Goal: Check status: Check status

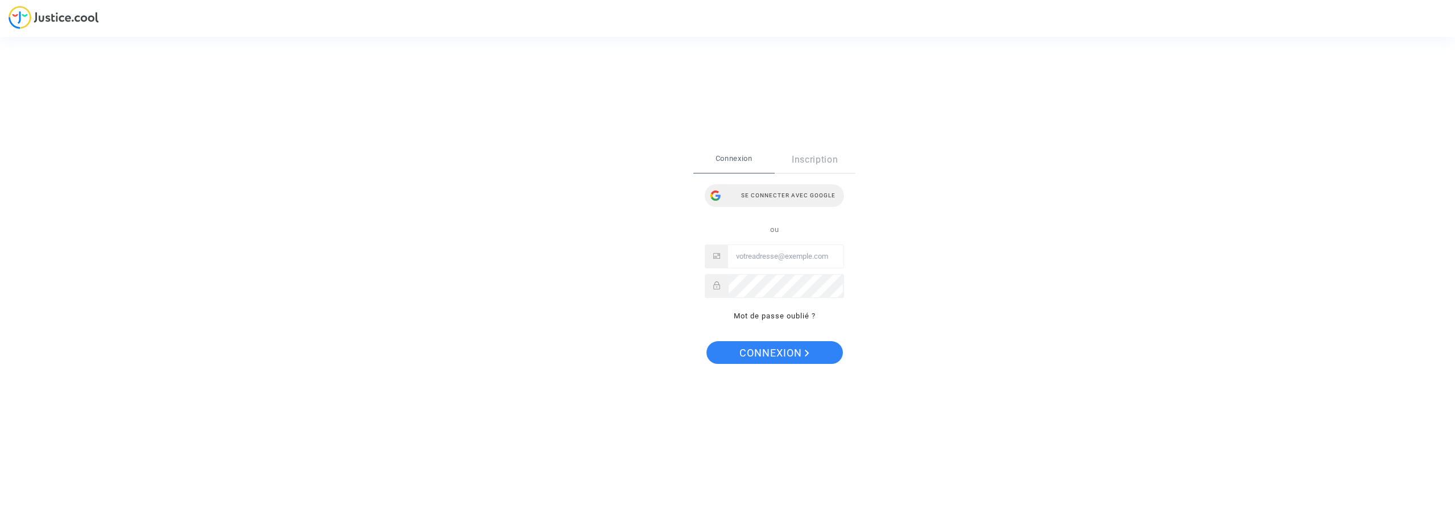
click at [807, 188] on div "Se connecter avec Google" at bounding box center [774, 195] width 139 height 23
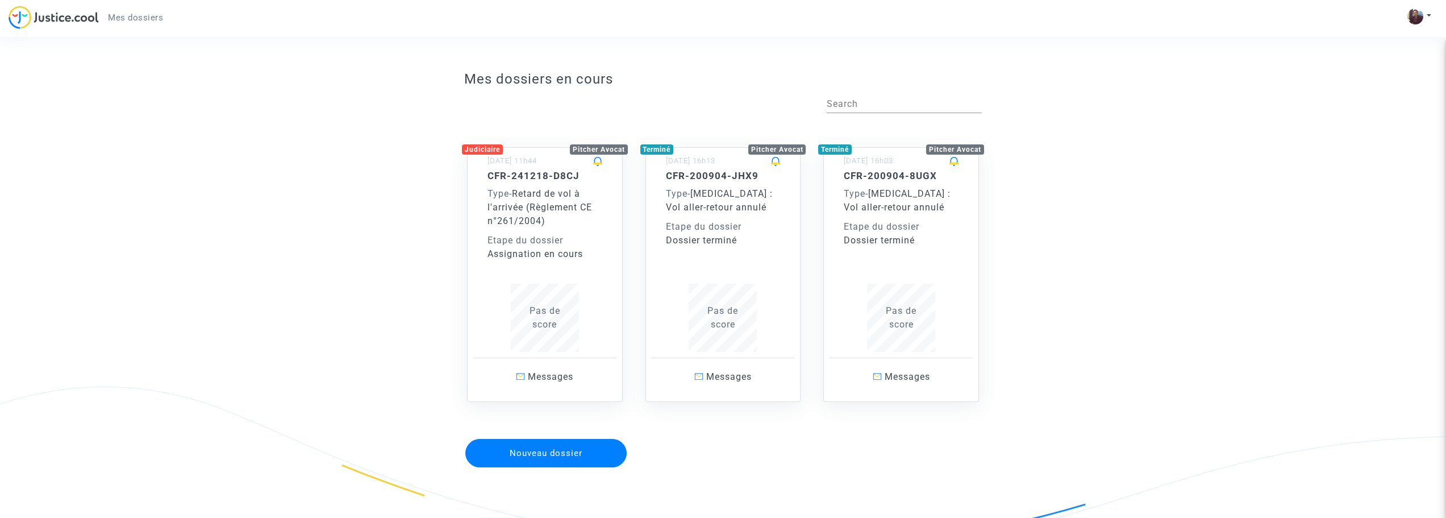
click at [559, 227] on div "Type - Retard de vol à l'arrivée (Règlement CE n°261/2004)" at bounding box center [545, 207] width 115 height 41
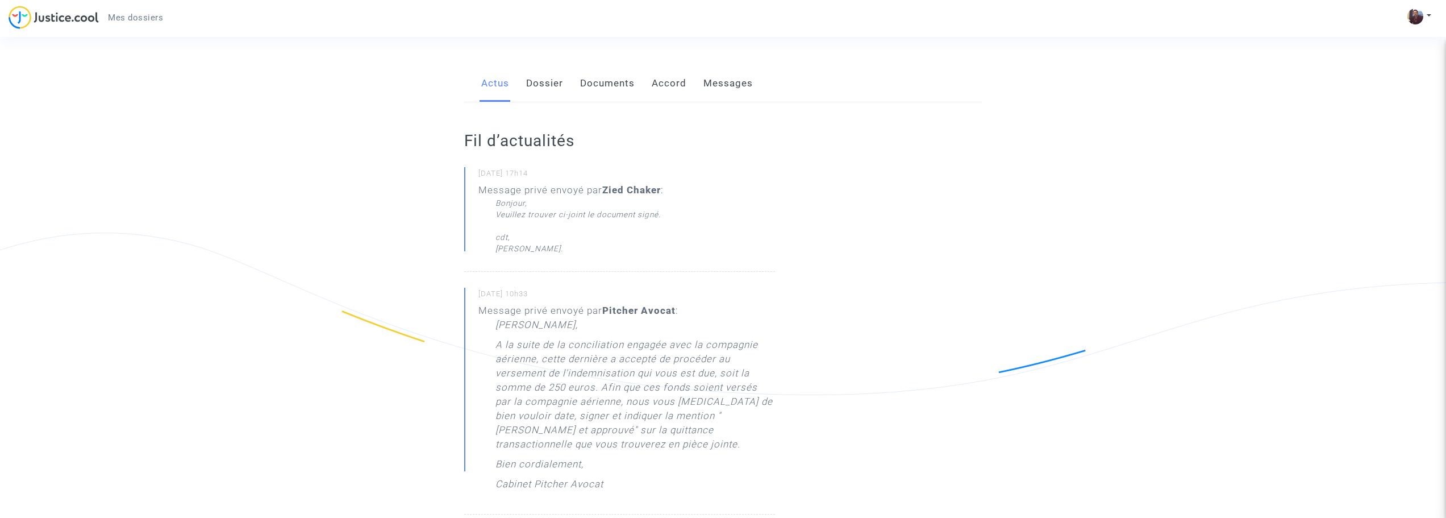
scroll to position [170, 0]
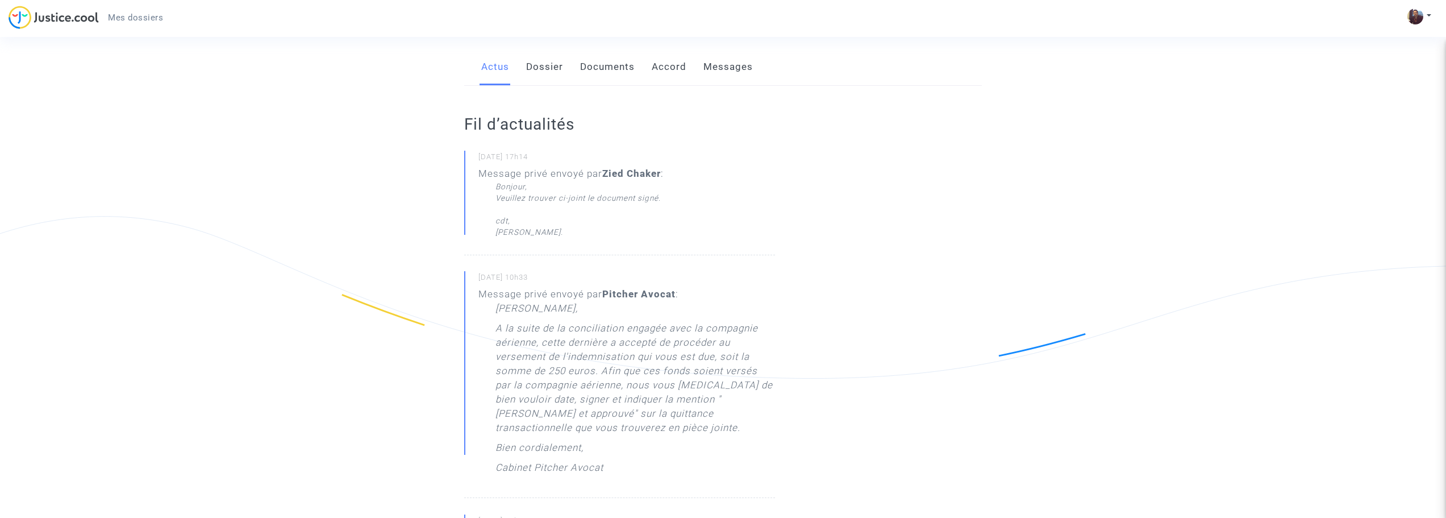
click at [563, 61] on link "Dossier" at bounding box center [544, 67] width 37 height 38
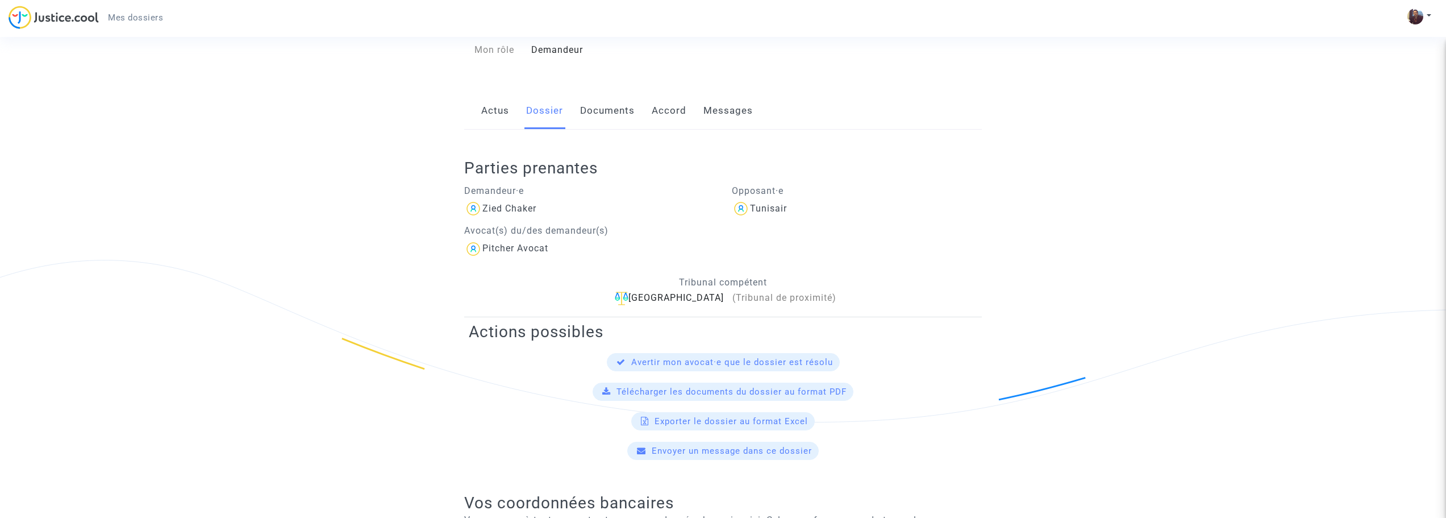
scroll to position [125, 0]
click at [605, 116] on link "Documents" at bounding box center [607, 113] width 55 height 38
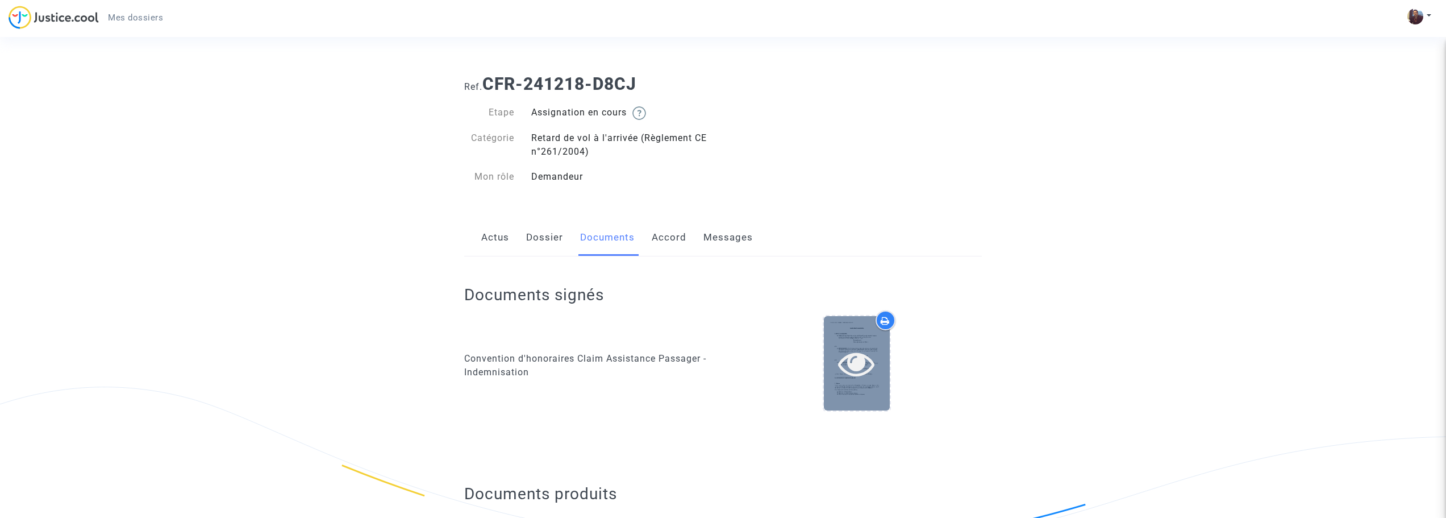
click at [860, 359] on icon at bounding box center [856, 363] width 37 height 36
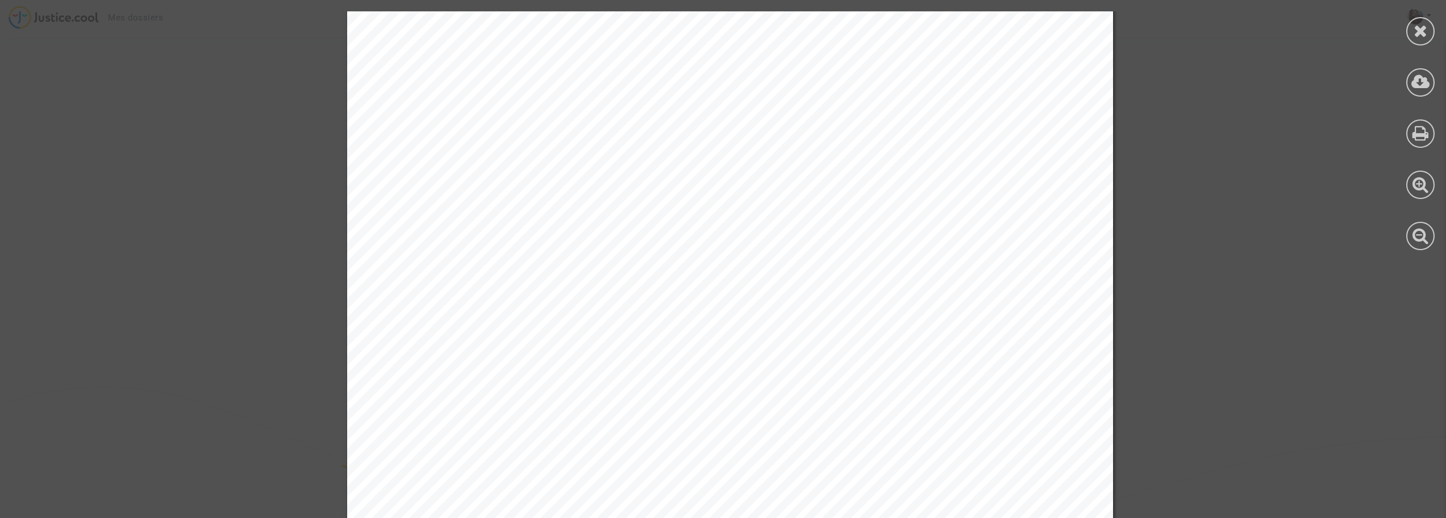
scroll to position [1705, 0]
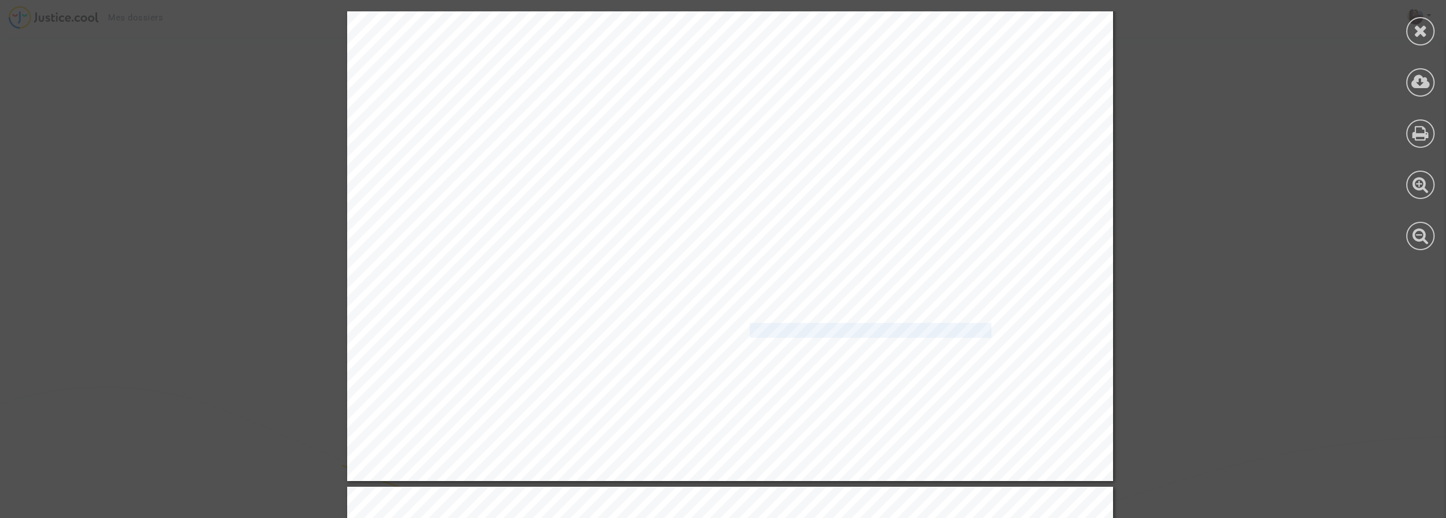
drag, startPoint x: 738, startPoint y: 335, endPoint x: 986, endPoint y: 330, distance: 247.8
click at [986, 330] on span "L’intégralité des sommes obtenues dans le 700 du Code de procédure civile préci…" at bounding box center [759, 330] width 555 height 13
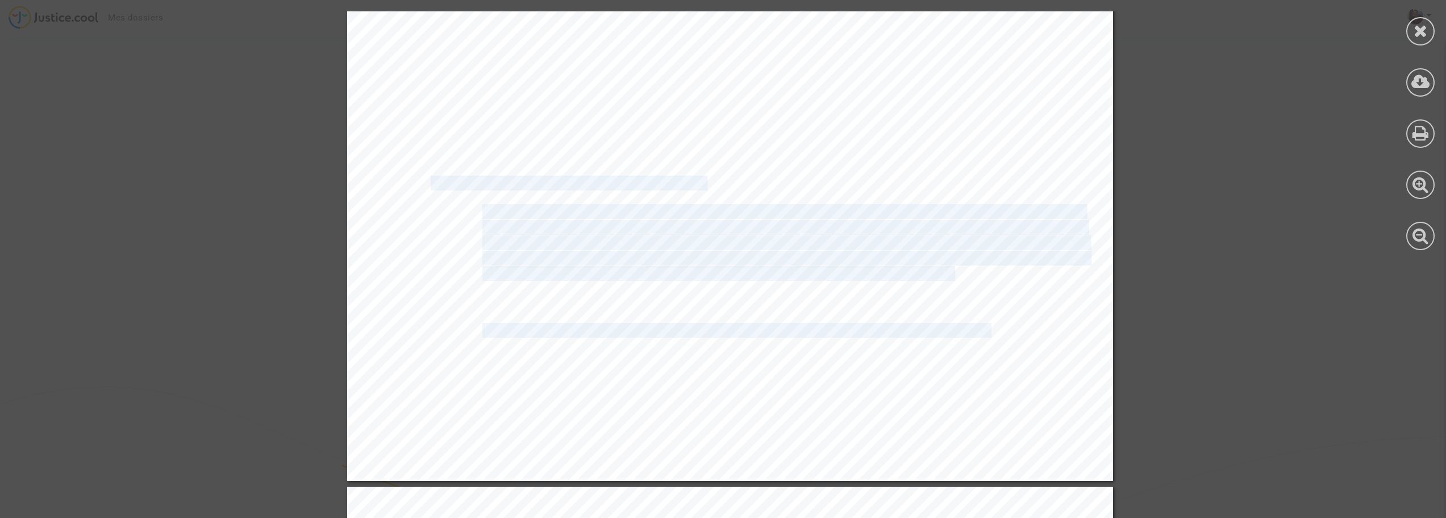
drag, startPoint x: 981, startPoint y: 331, endPoint x: 423, endPoint y: 185, distance: 576.8
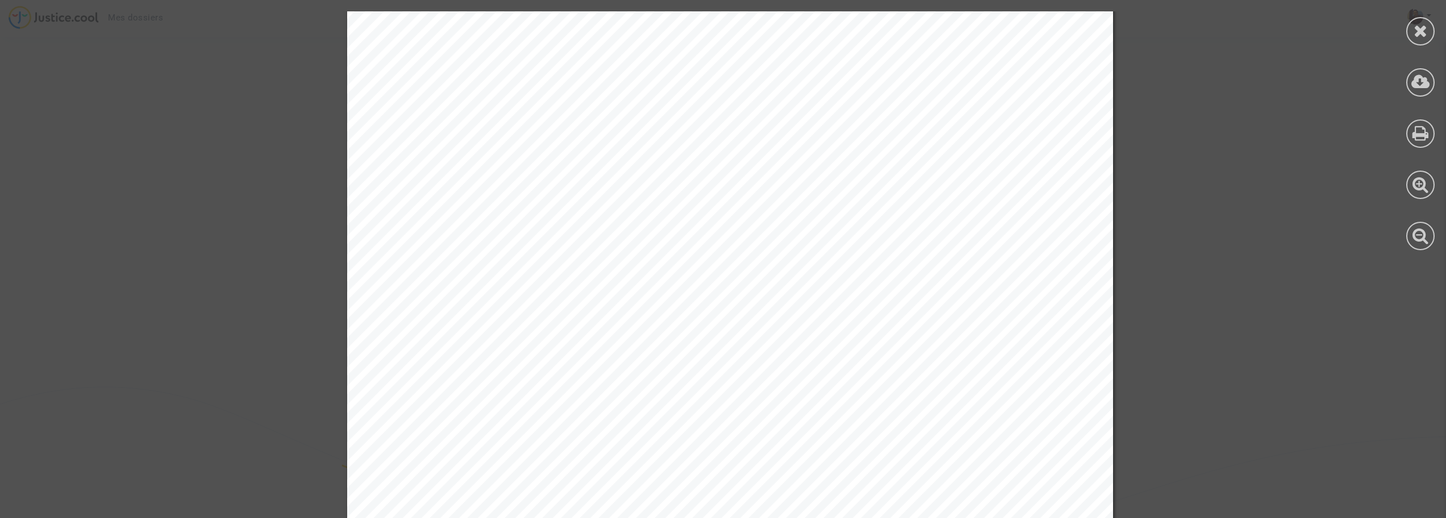
scroll to position [2386, 0]
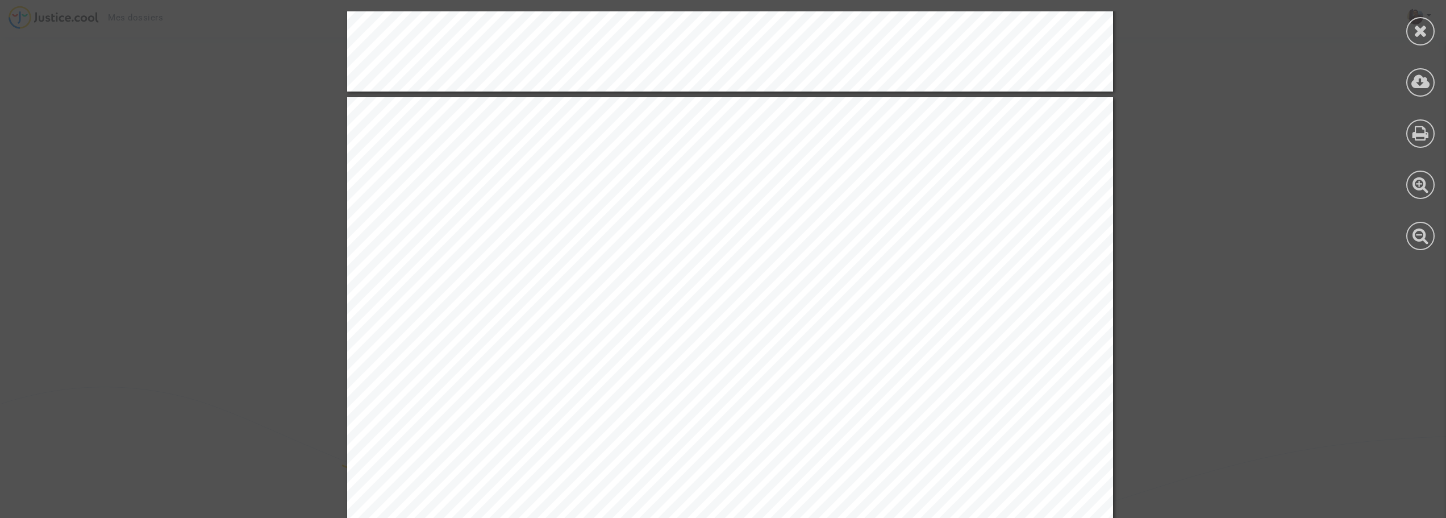
scroll to position [1705, 0]
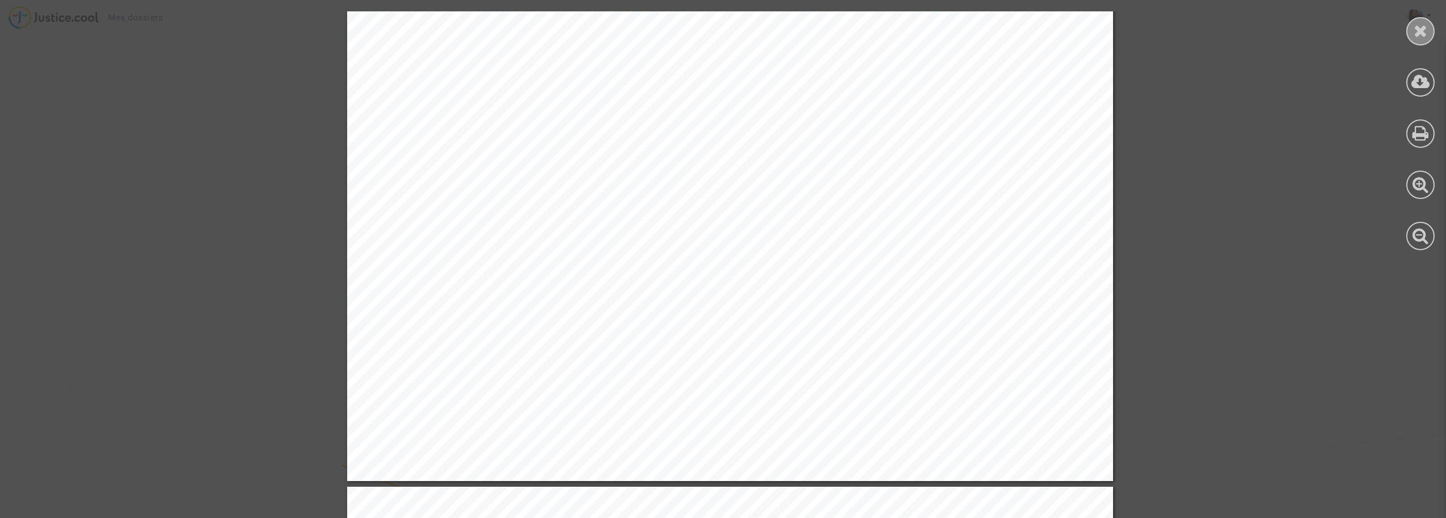
click at [1425, 35] on icon at bounding box center [1421, 30] width 14 height 17
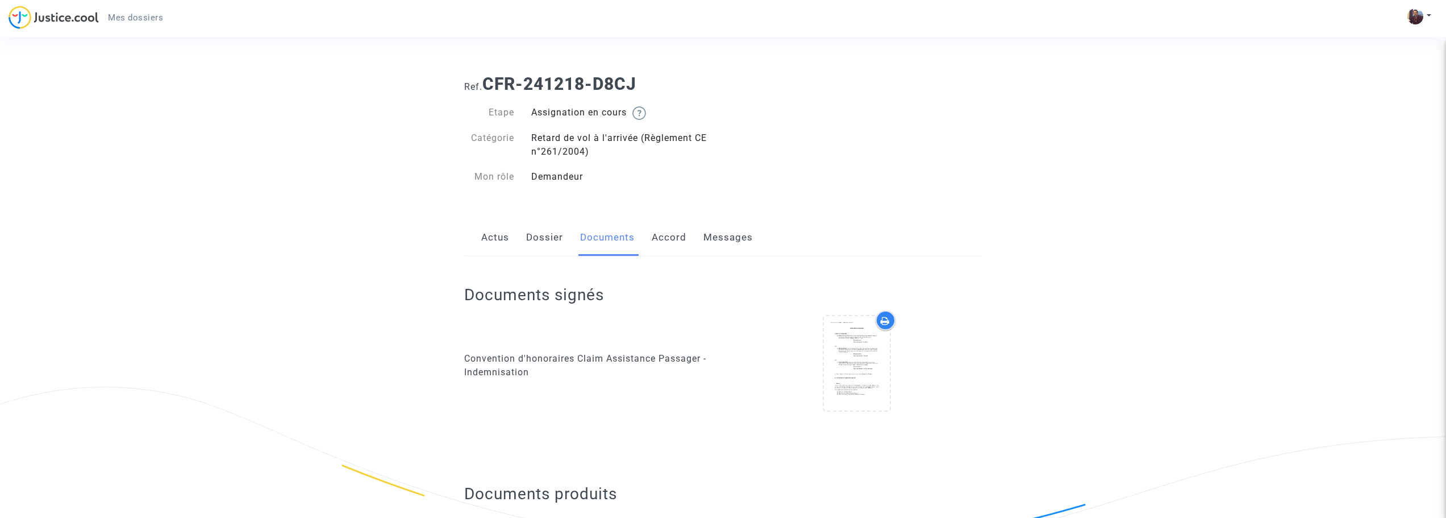
click at [664, 238] on link "Accord" at bounding box center [669, 238] width 35 height 38
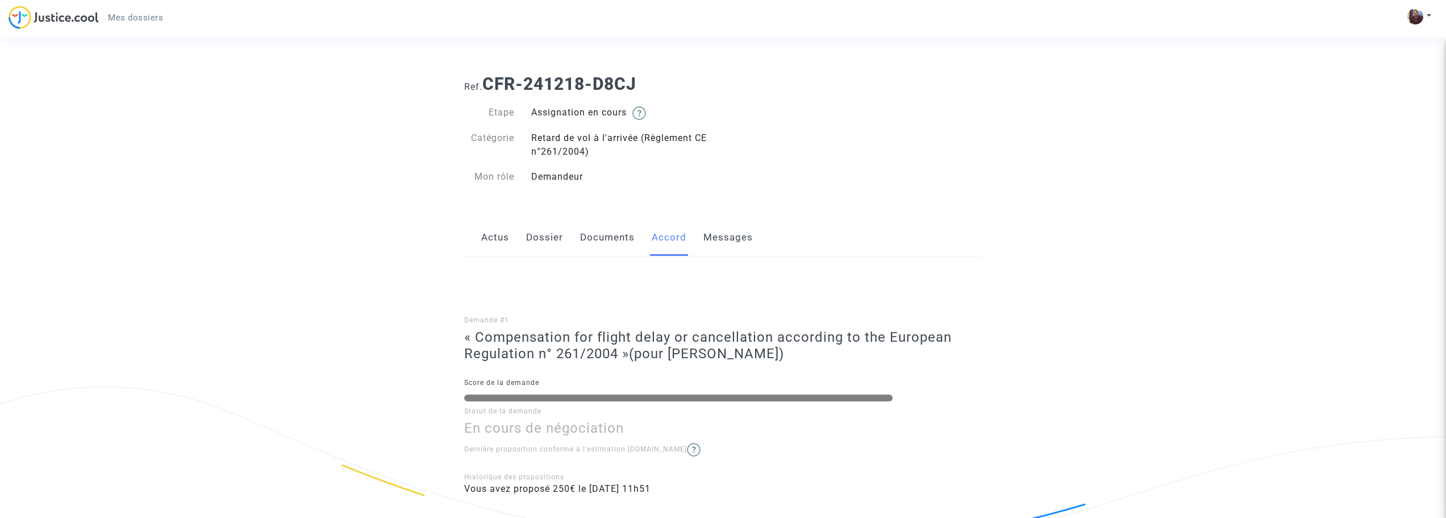
scroll to position [80, 0]
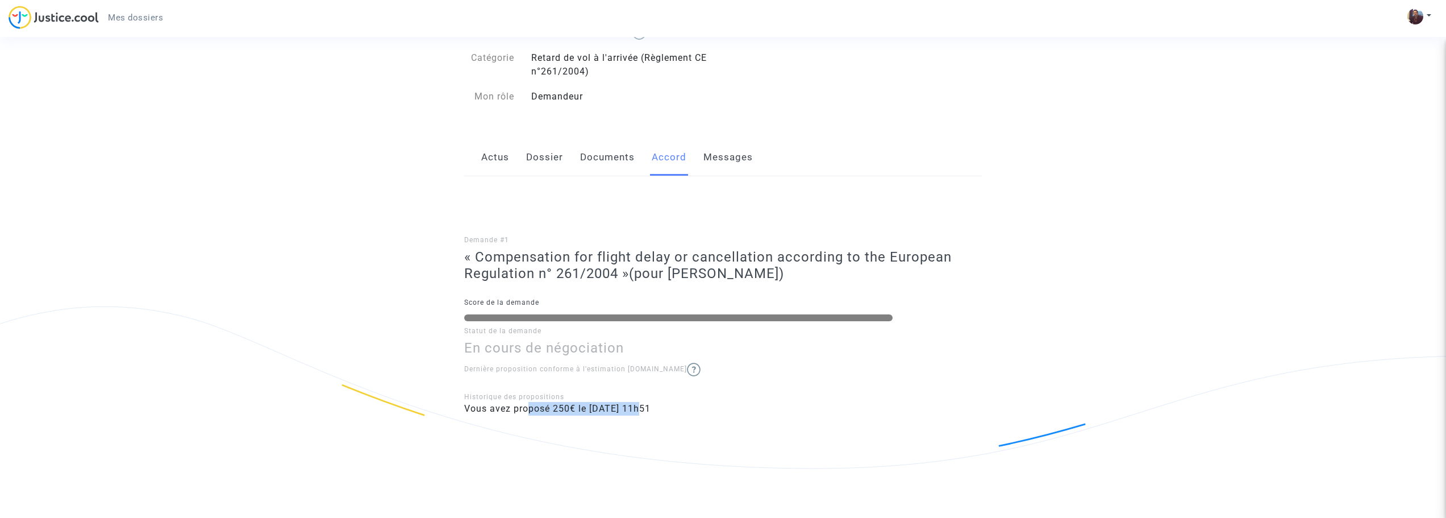
drag, startPoint x: 530, startPoint y: 408, endPoint x: 644, endPoint y: 408, distance: 114.8
click at [644, 408] on span "Vous avez proposé 250€ le [DATE] 11h51" at bounding box center [557, 408] width 186 height 11
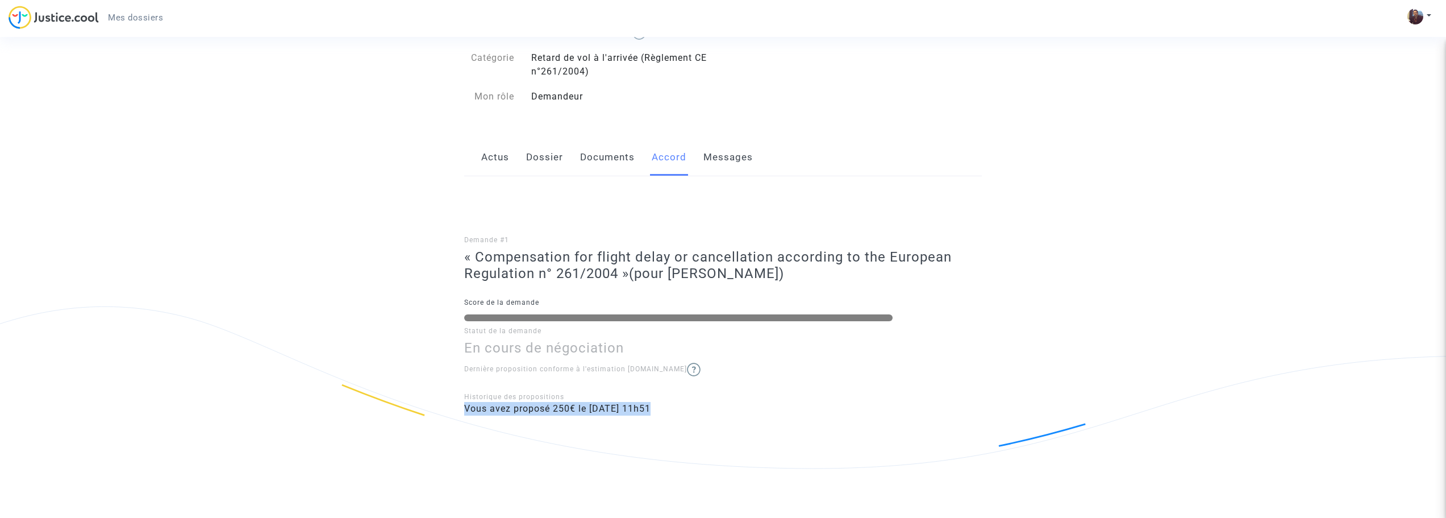
click at [699, 407] on li "Vous avez proposé 250€ le [DATE] 11h51" at bounding box center [723, 409] width 518 height 14
click at [720, 165] on link "Messages" at bounding box center [727, 158] width 49 height 38
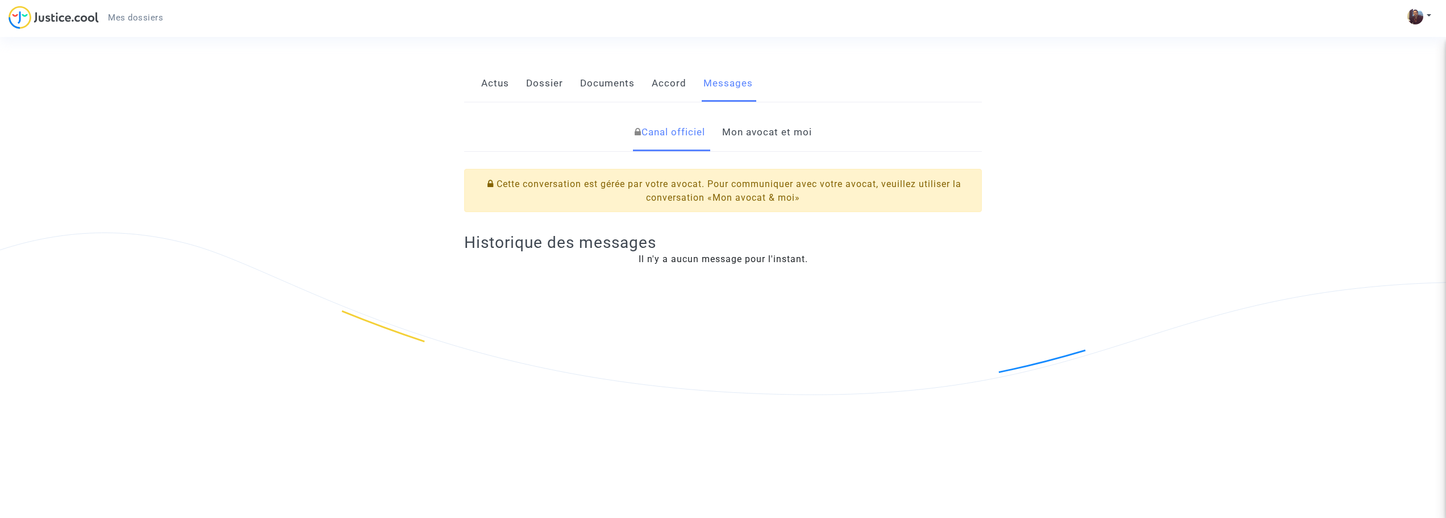
scroll to position [170, 0]
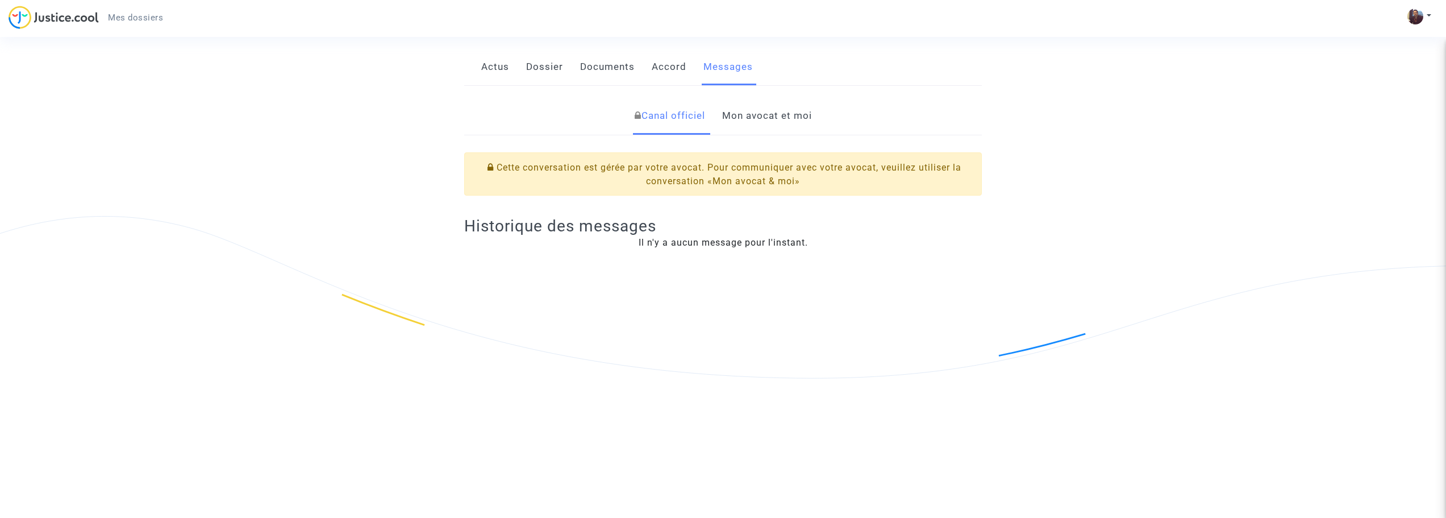
click at [503, 74] on link "Actus" at bounding box center [495, 67] width 28 height 38
